Goal: Check status: Check status

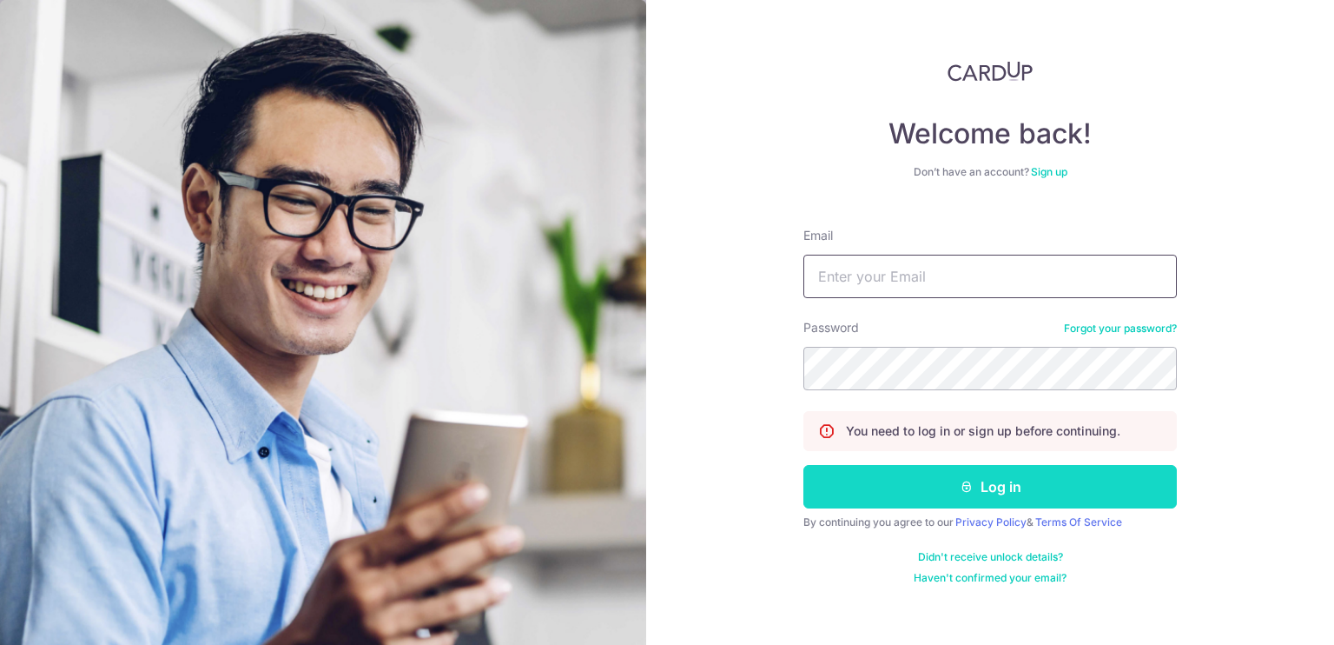
type input "[EMAIL_ADDRESS][DOMAIN_NAME]"
click at [936, 493] on button "Log in" at bounding box center [991, 486] width 374 height 43
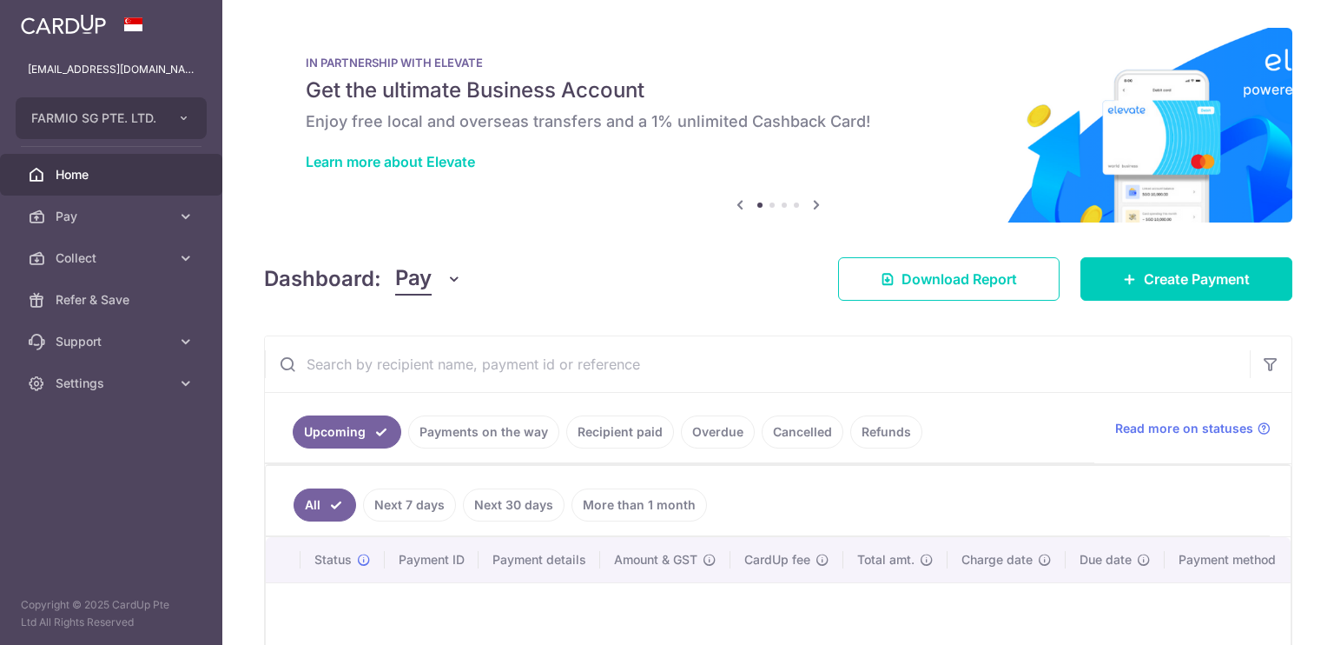
click at [480, 430] on link "Payments on the way" at bounding box center [483, 431] width 151 height 33
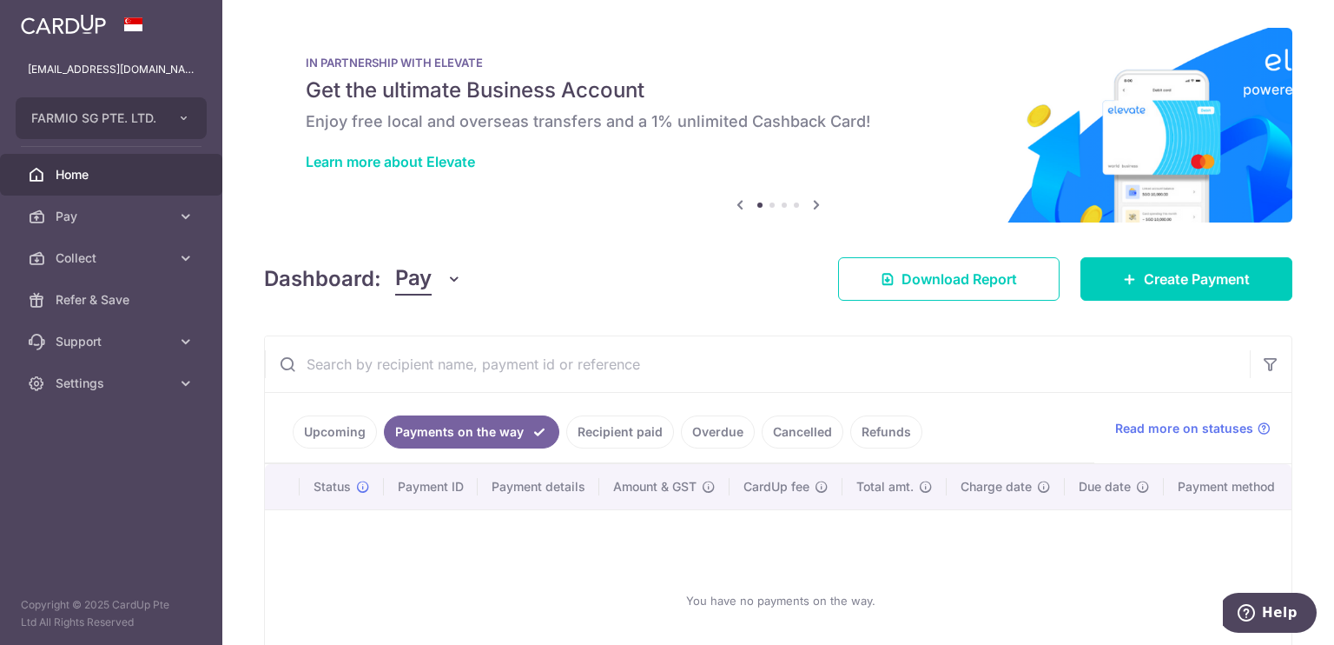
click at [591, 436] on link "Recipient paid" at bounding box center [620, 431] width 108 height 33
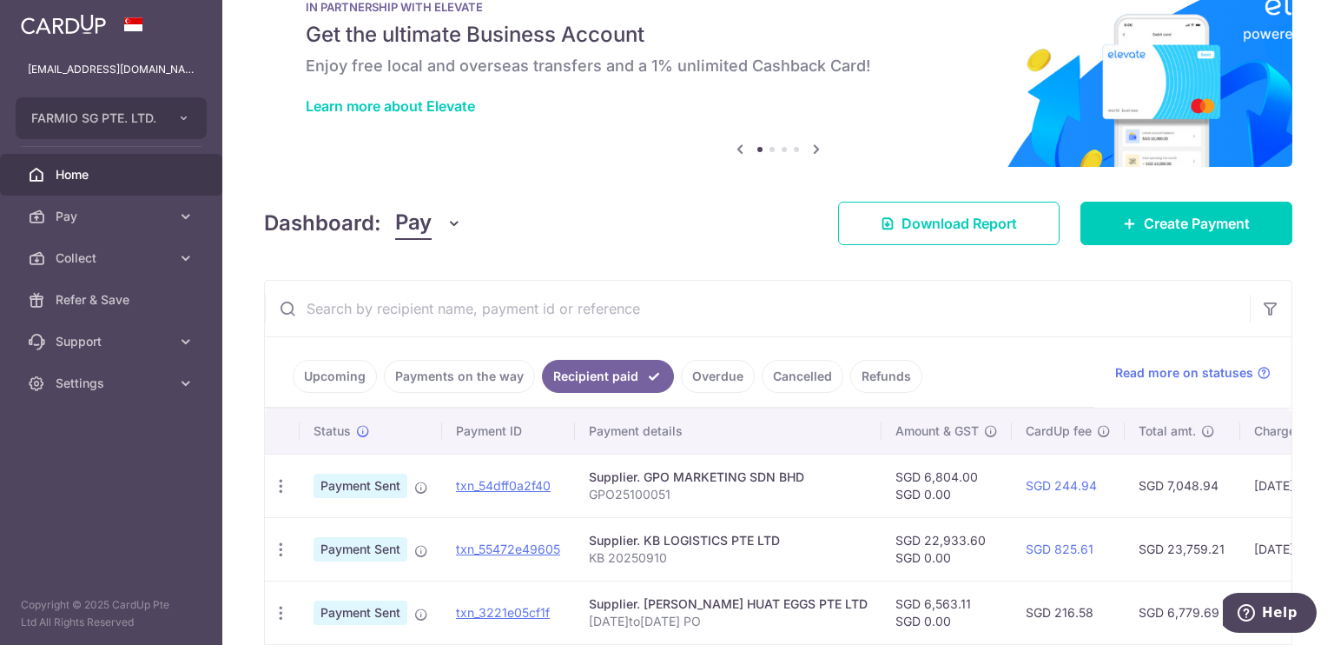
scroll to position [57, 0]
